Goal: Find specific page/section

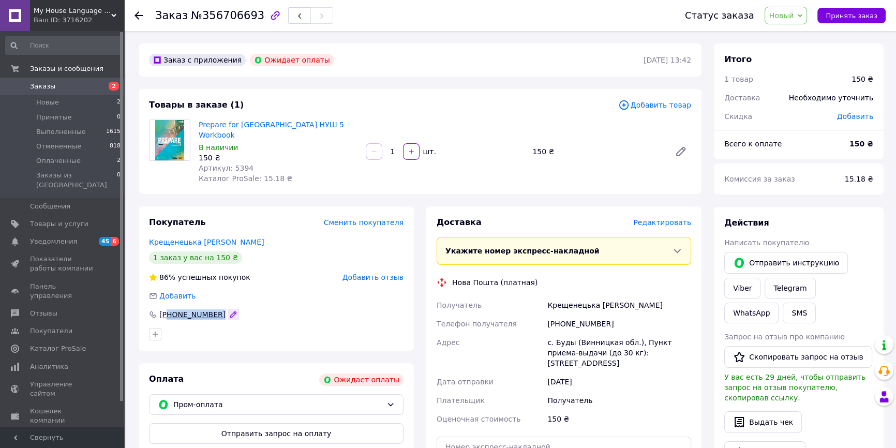
drag, startPoint x: 169, startPoint y: 301, endPoint x: 216, endPoint y: 306, distance: 47.9
click at [216, 309] on div "[PHONE_NUMBER]" at bounding box center [194, 314] width 92 height 10
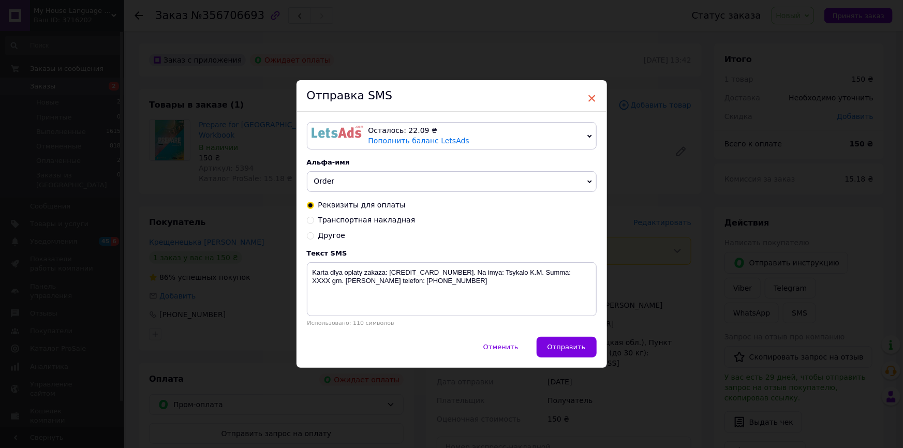
click at [592, 95] on span "×" at bounding box center [591, 98] width 9 height 18
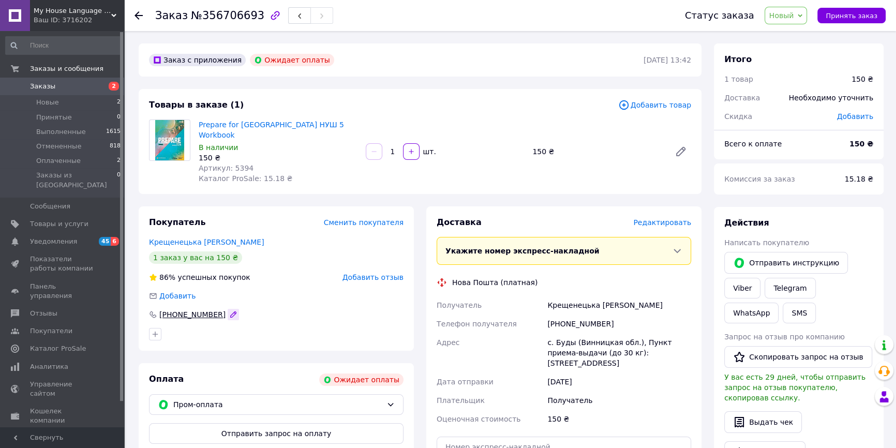
click at [229, 310] on icon "button" at bounding box center [233, 314] width 8 height 8
drag, startPoint x: 215, startPoint y: 306, endPoint x: 170, endPoint y: 308, distance: 45.0
click at [170, 308] on input "[PHONE_NUMBER]" at bounding box center [276, 314] width 254 height 17
click at [284, 326] on div at bounding box center [276, 334] width 259 height 17
click at [213, 123] on link "Prepare for [GEOGRAPHIC_DATA] НУШ 5 Workbook" at bounding box center [271, 130] width 145 height 19
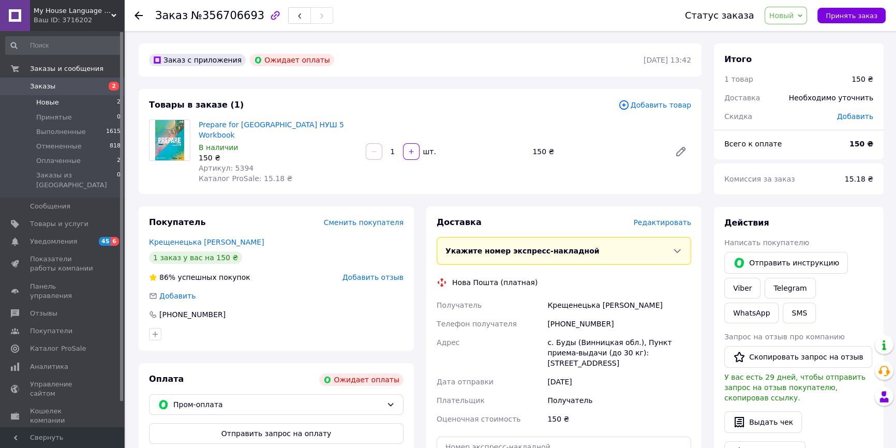
click at [84, 107] on li "Новые 2" at bounding box center [63, 102] width 127 height 14
